Goal: Use online tool/utility: Utilize a website feature to perform a specific function

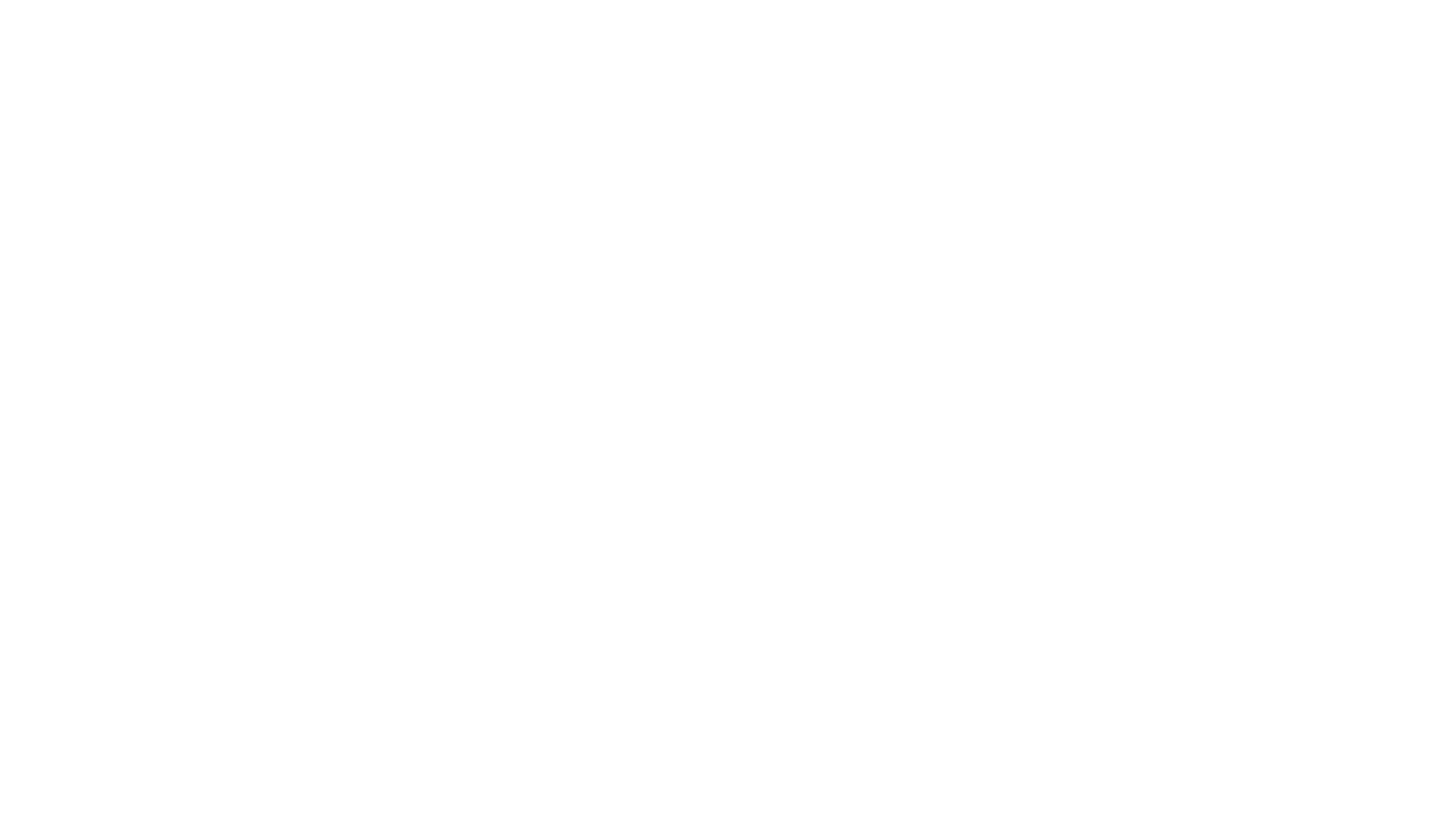
click at [557, 174] on div at bounding box center [728, 407] width 1456 height 814
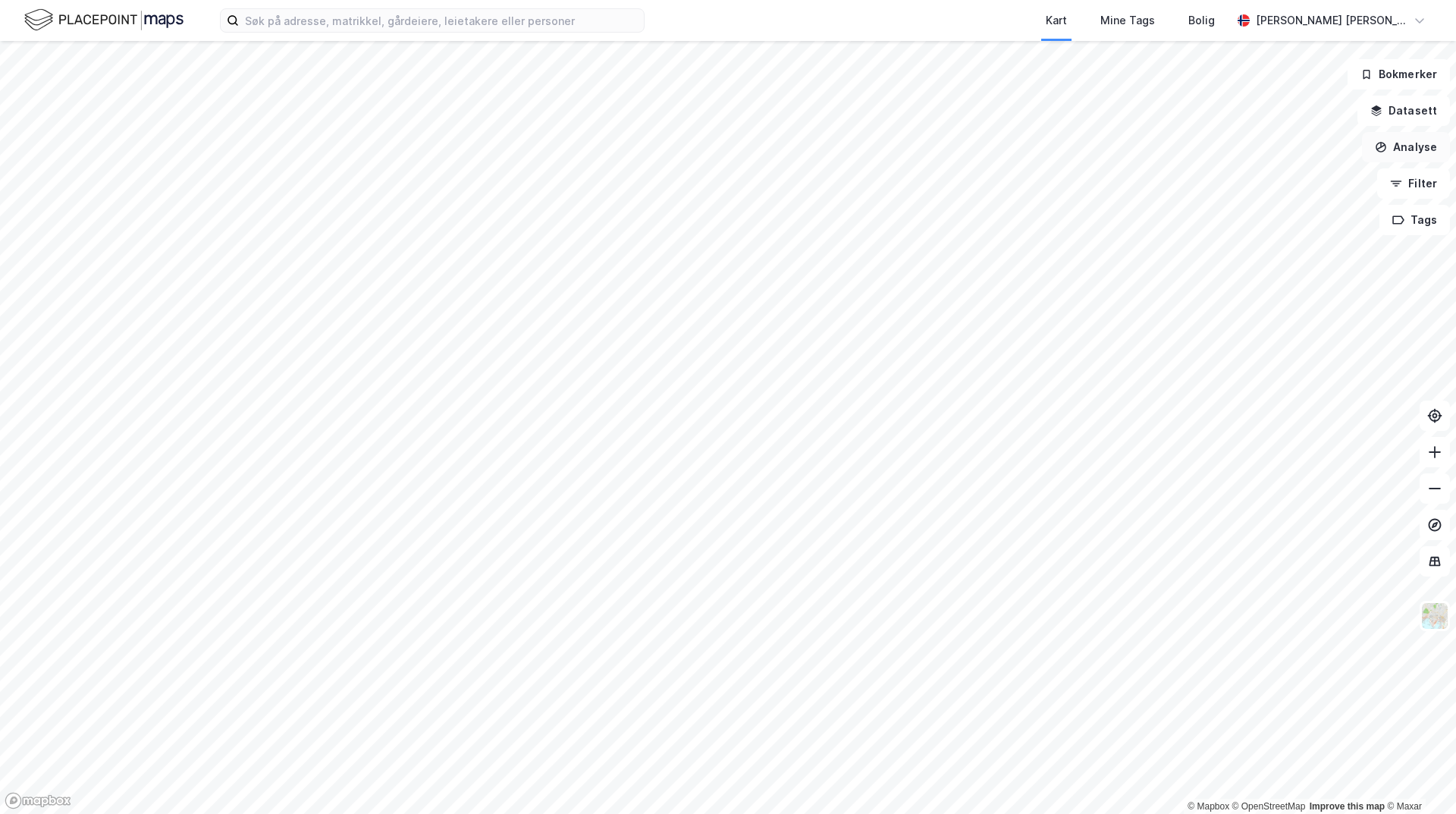
click at [1429, 155] on button "Analyse" at bounding box center [1406, 147] width 88 height 30
click at [1265, 215] on div "Tegn sirkel" at bounding box center [1273, 210] width 132 height 13
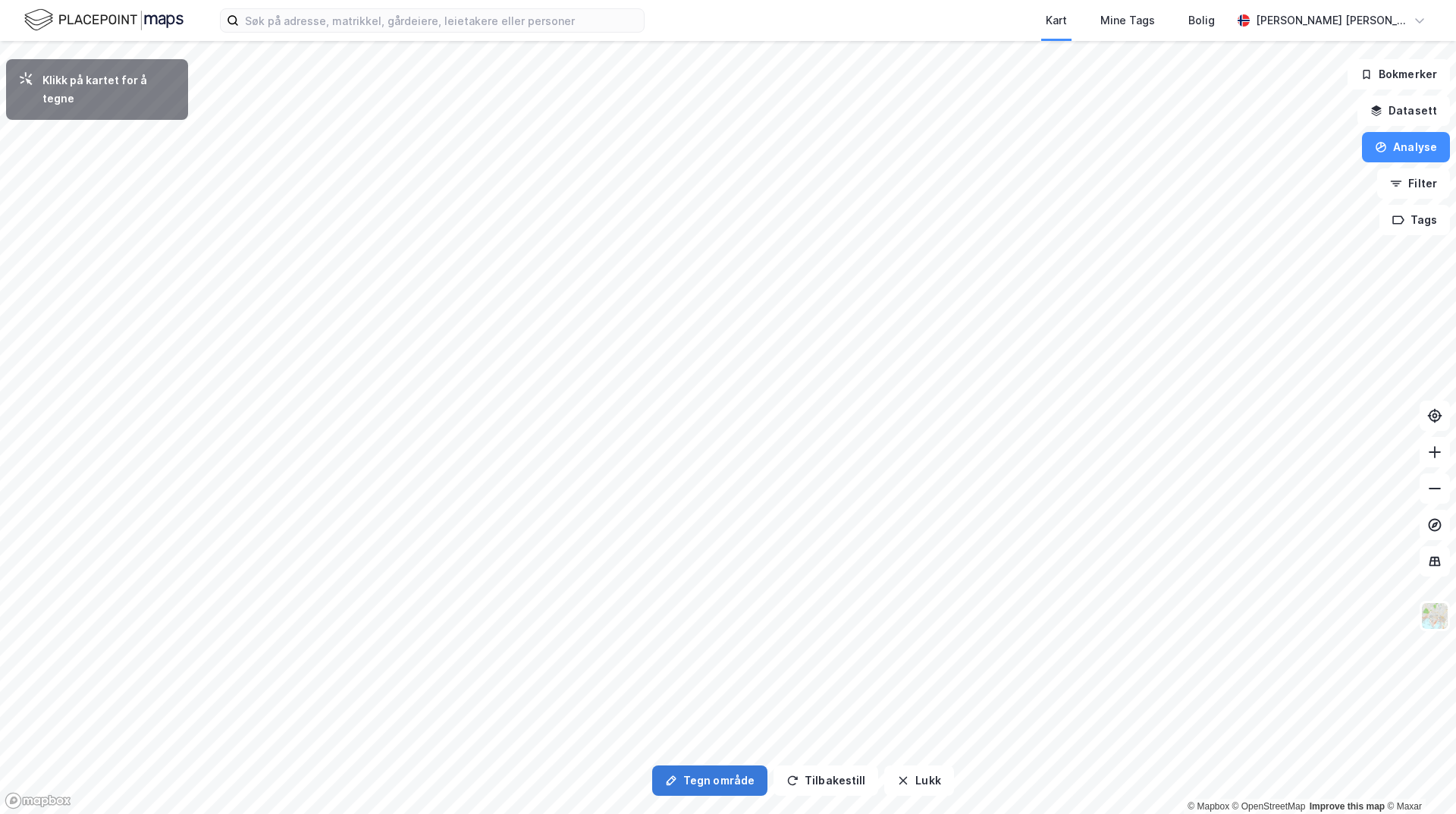
click at [718, 783] on button "Tegn område" at bounding box center [710, 780] width 116 height 30
click at [700, 778] on button "Tegn område" at bounding box center [710, 780] width 116 height 30
click at [1420, 147] on button "Analyse" at bounding box center [1406, 147] width 88 height 30
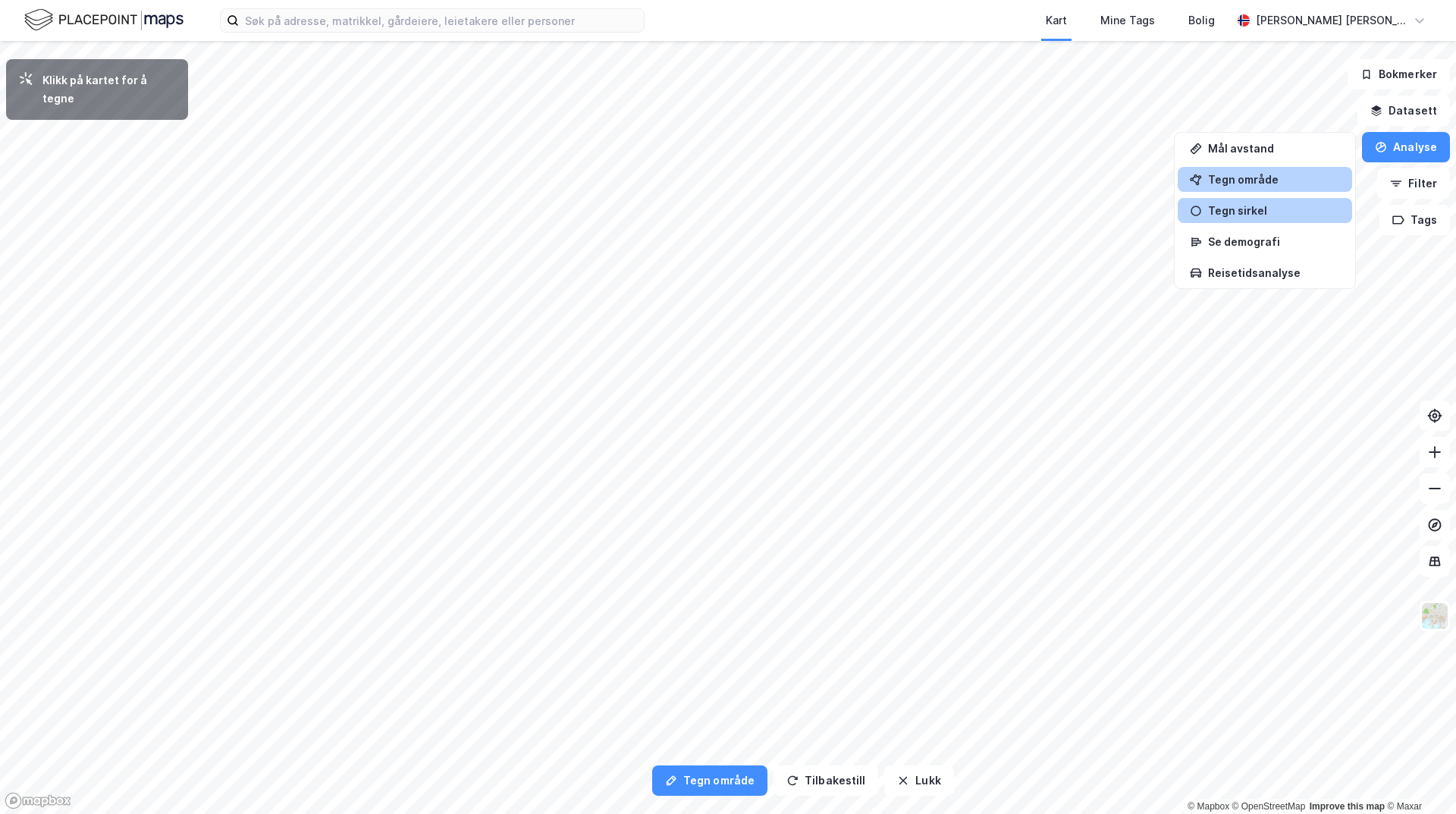
click at [1260, 177] on div "Tegn område" at bounding box center [1273, 179] width 132 height 13
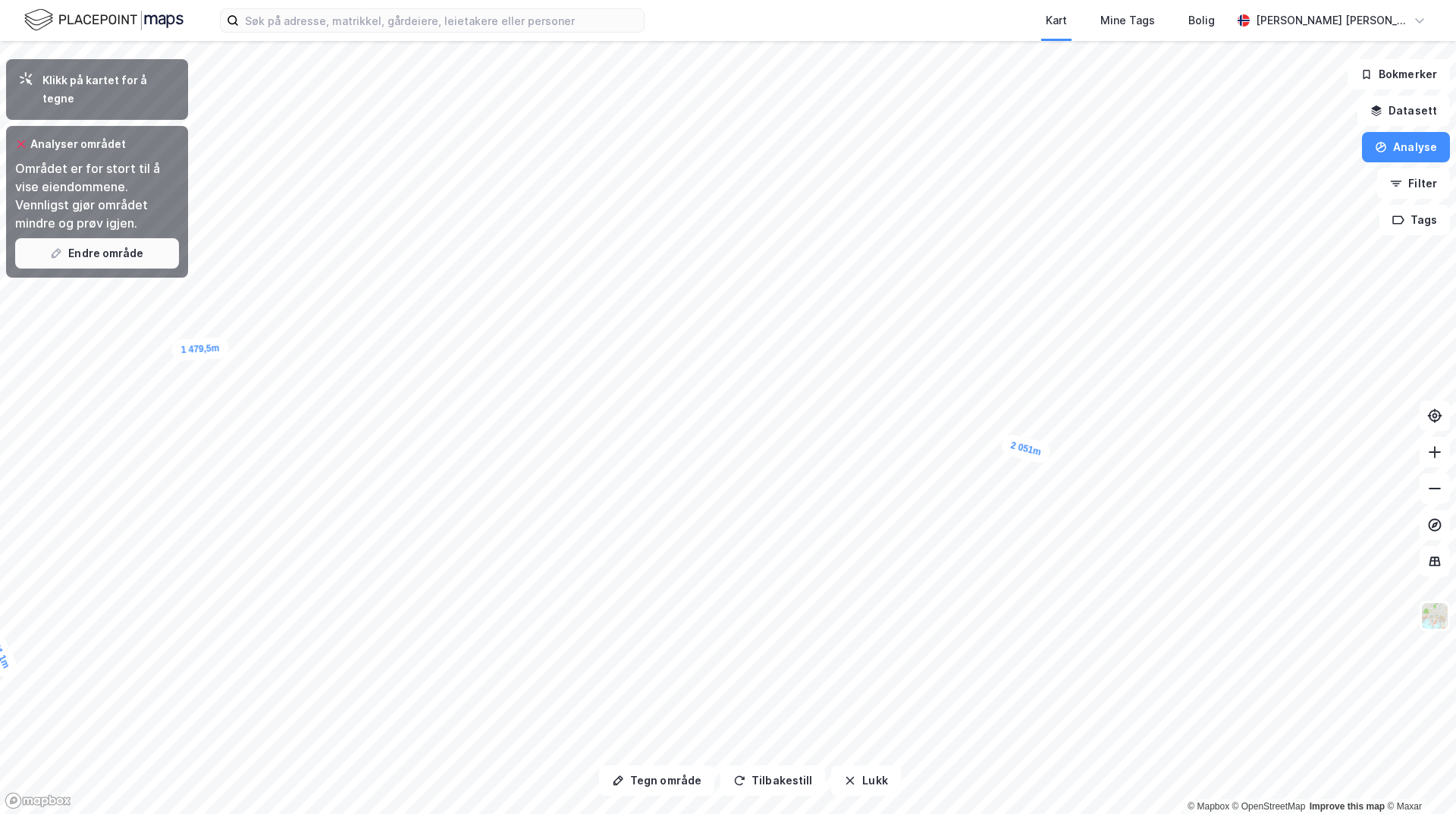
click at [120, 245] on button "Endre område" at bounding box center [97, 253] width 164 height 30
click at [81, 238] on button "Endre område" at bounding box center [97, 253] width 164 height 30
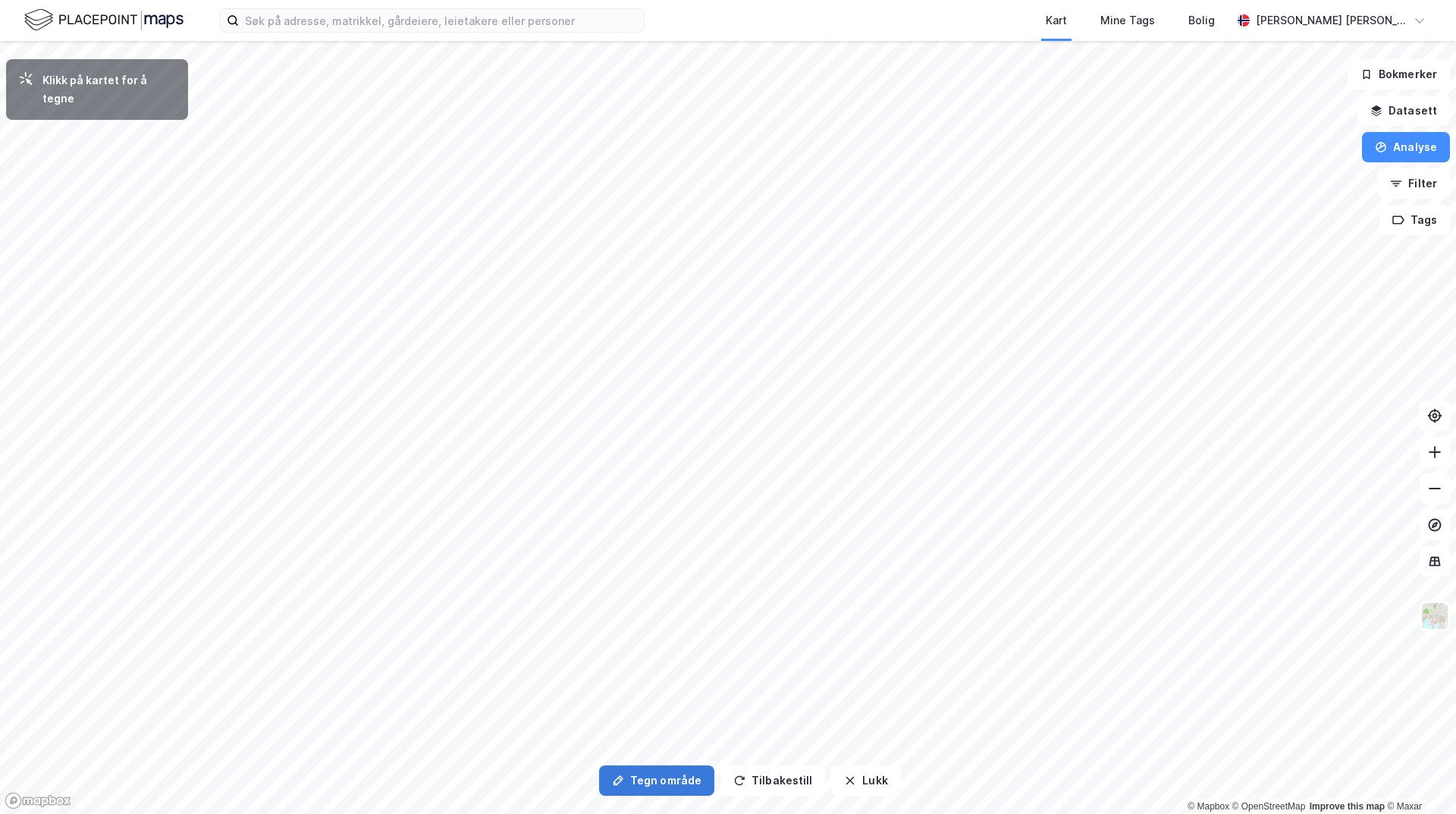
click at [663, 789] on button "Tegn område" at bounding box center [656, 780] width 116 height 30
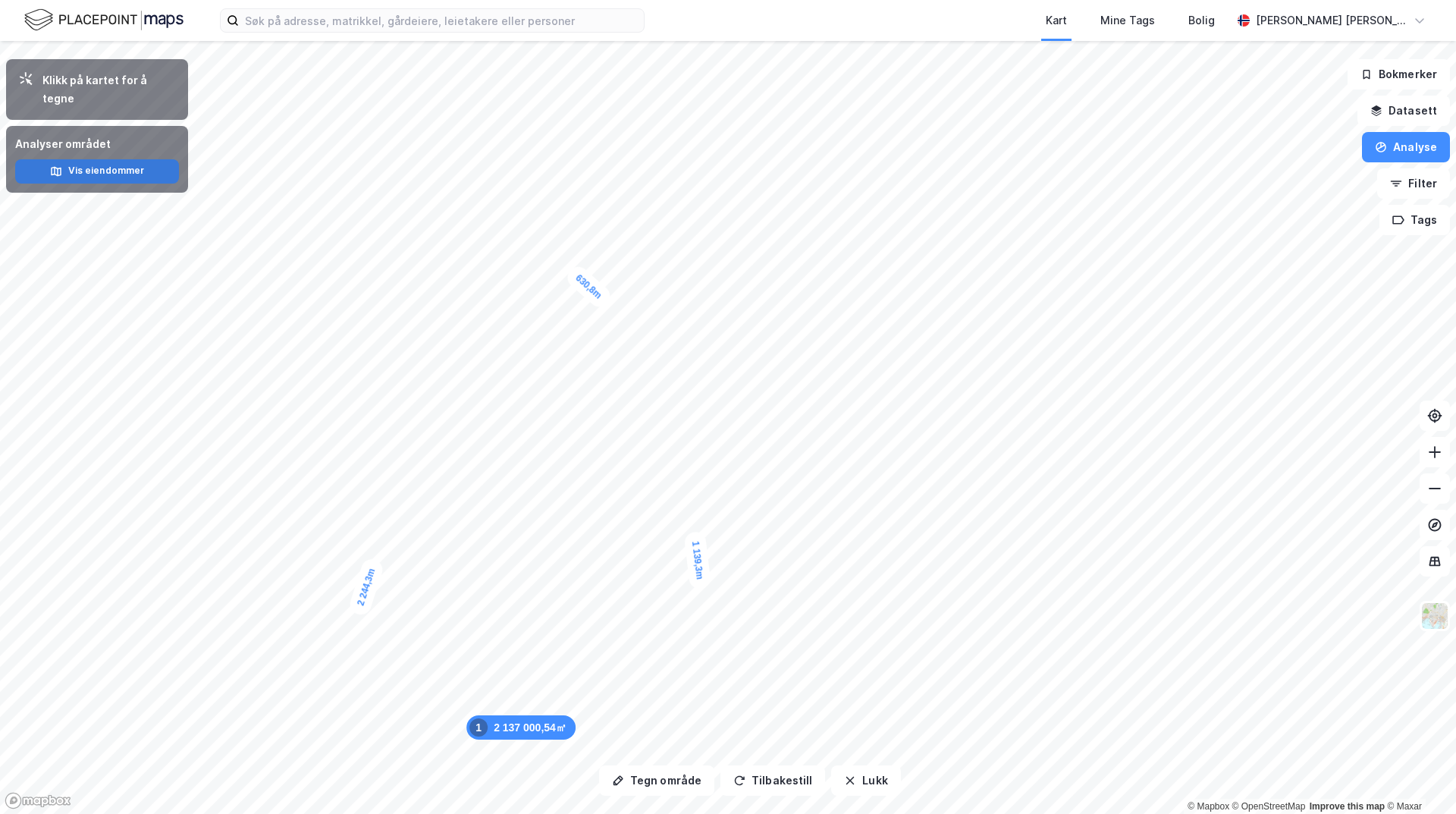
click at [120, 159] on button "Vis eiendommer" at bounding box center [97, 170] width 164 height 24
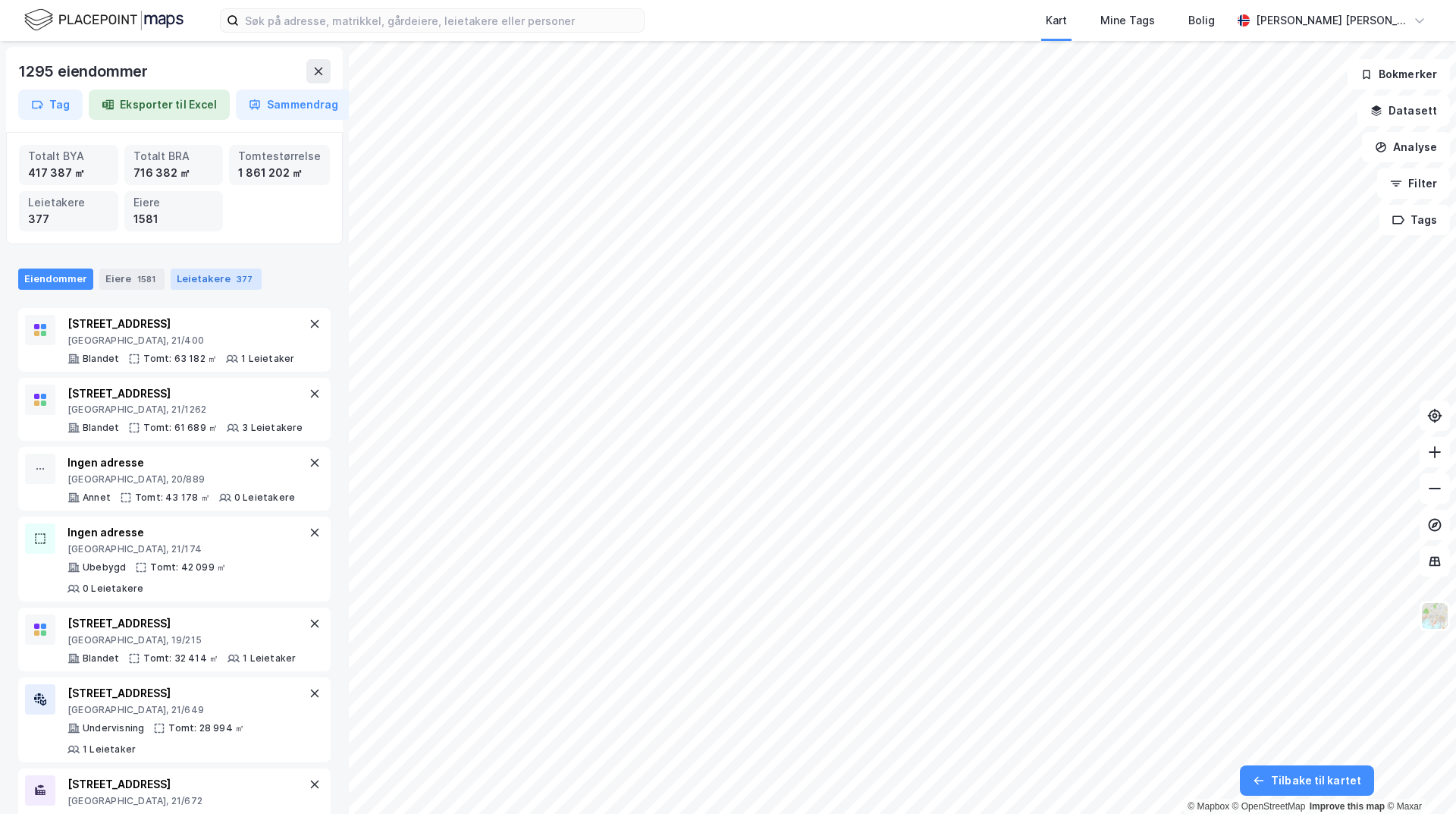
click at [236, 273] on div "377" at bounding box center [245, 278] width 22 height 15
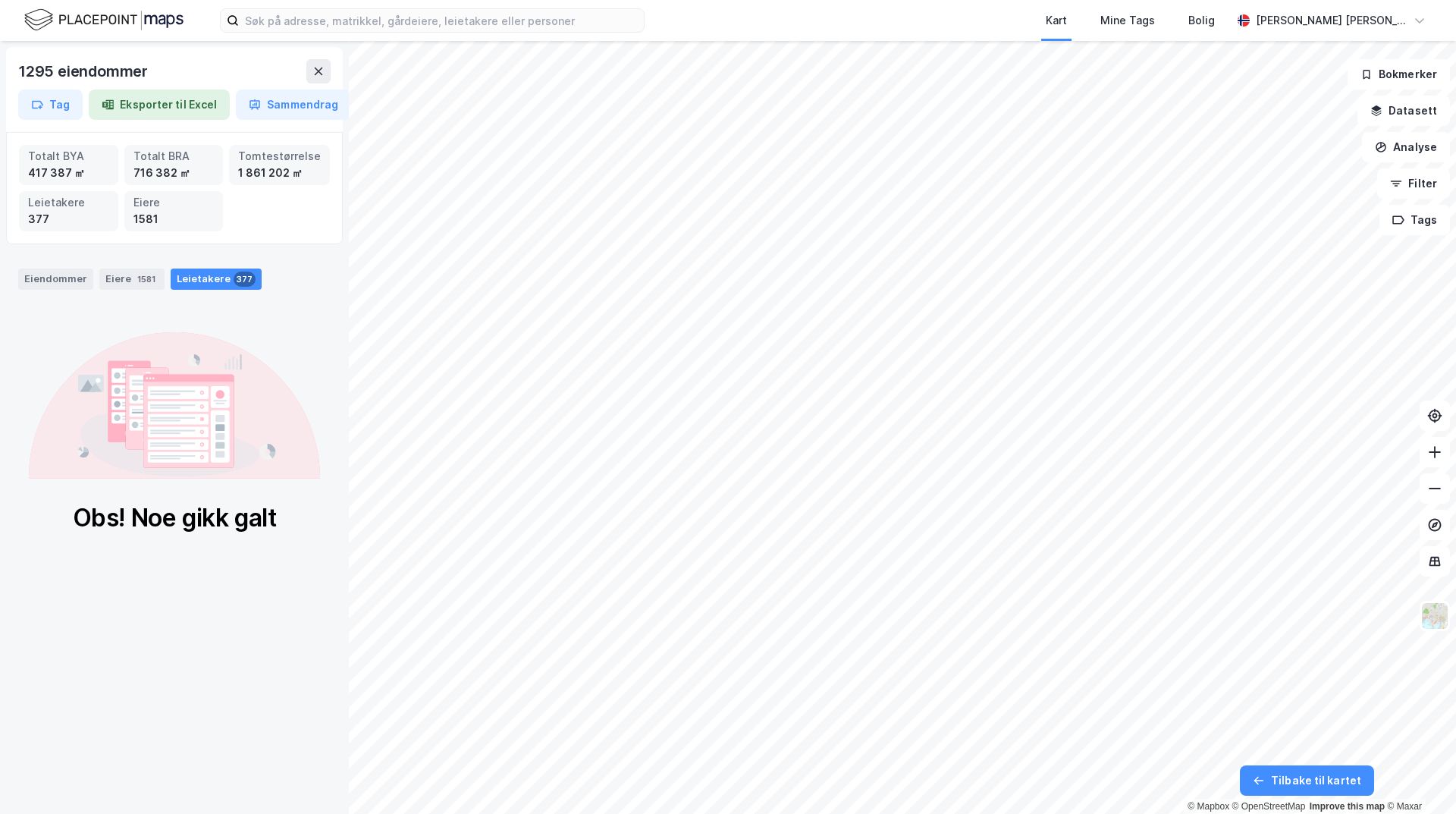
click at [185, 280] on div "Leietakere 377" at bounding box center [215, 279] width 91 height 21
click at [207, 463] on icon at bounding box center [188, 420] width 90 height 94
click at [124, 288] on div "Eiere 1581" at bounding box center [132, 279] width 65 height 21
click at [191, 285] on div "Leietakere 377" at bounding box center [215, 279] width 91 height 21
click at [158, 107] on button "Eksporter til Excel" at bounding box center [159, 104] width 141 height 30
